Goal: Find contact information: Find contact information

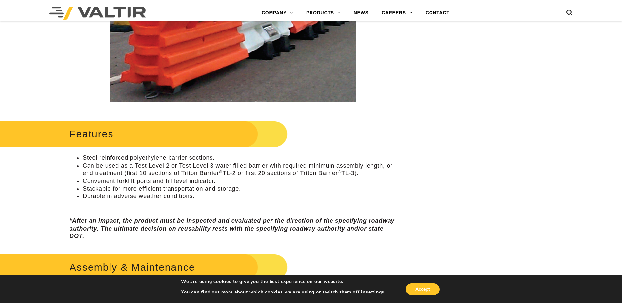
scroll to position [164, 0]
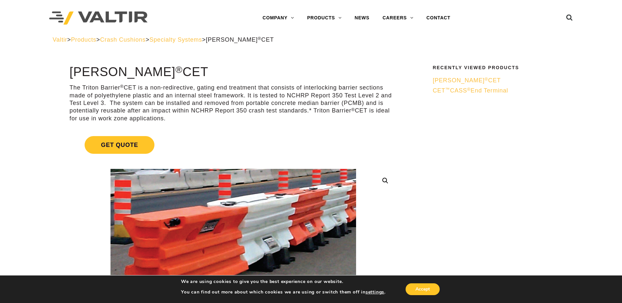
click at [480, 91] on span "CET ™ CASS ® End Terminal" at bounding box center [470, 90] width 75 height 7
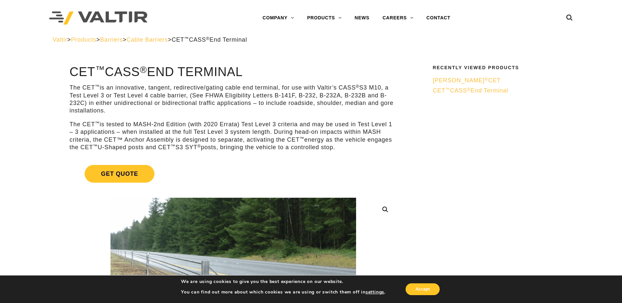
click at [485, 79] on sup "®" at bounding box center [487, 79] width 4 height 5
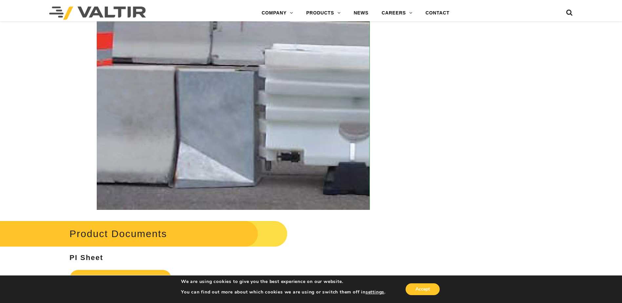
scroll to position [1289, 0]
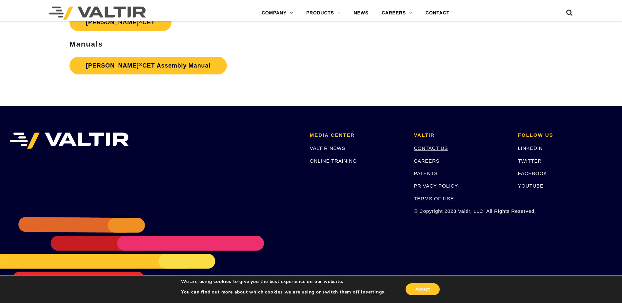
click at [430, 148] on link "CONTACT US" at bounding box center [431, 148] width 34 height 6
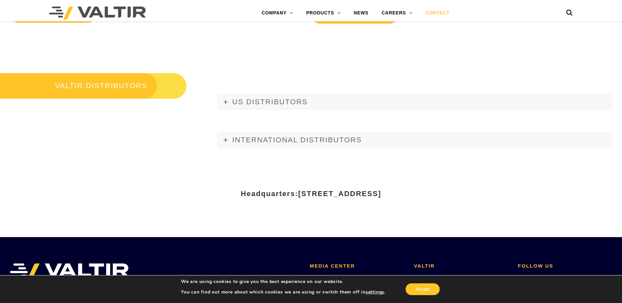
scroll to position [777, 0]
